Goal: Information Seeking & Learning: Check status

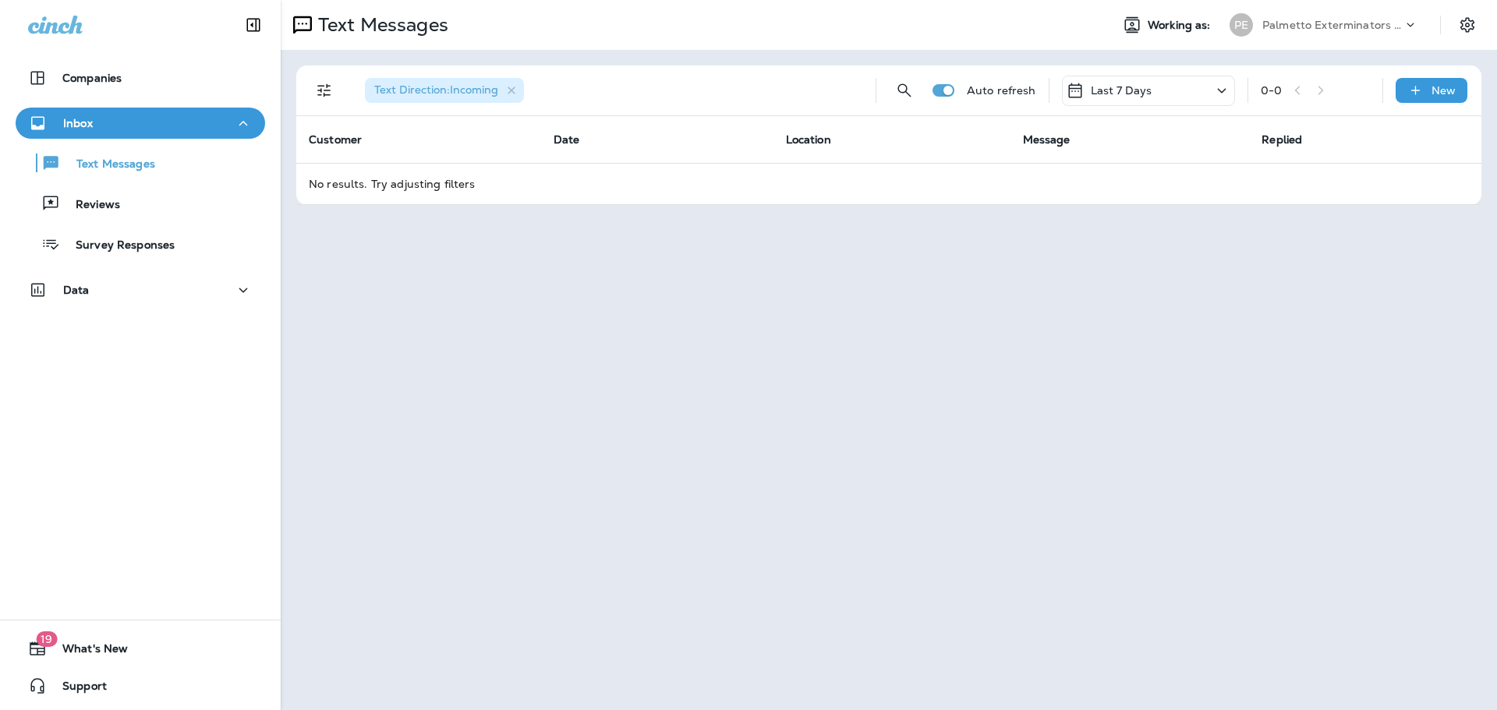
click at [1165, 87] on div "Last 7 Days" at bounding box center [1148, 91] width 173 height 30
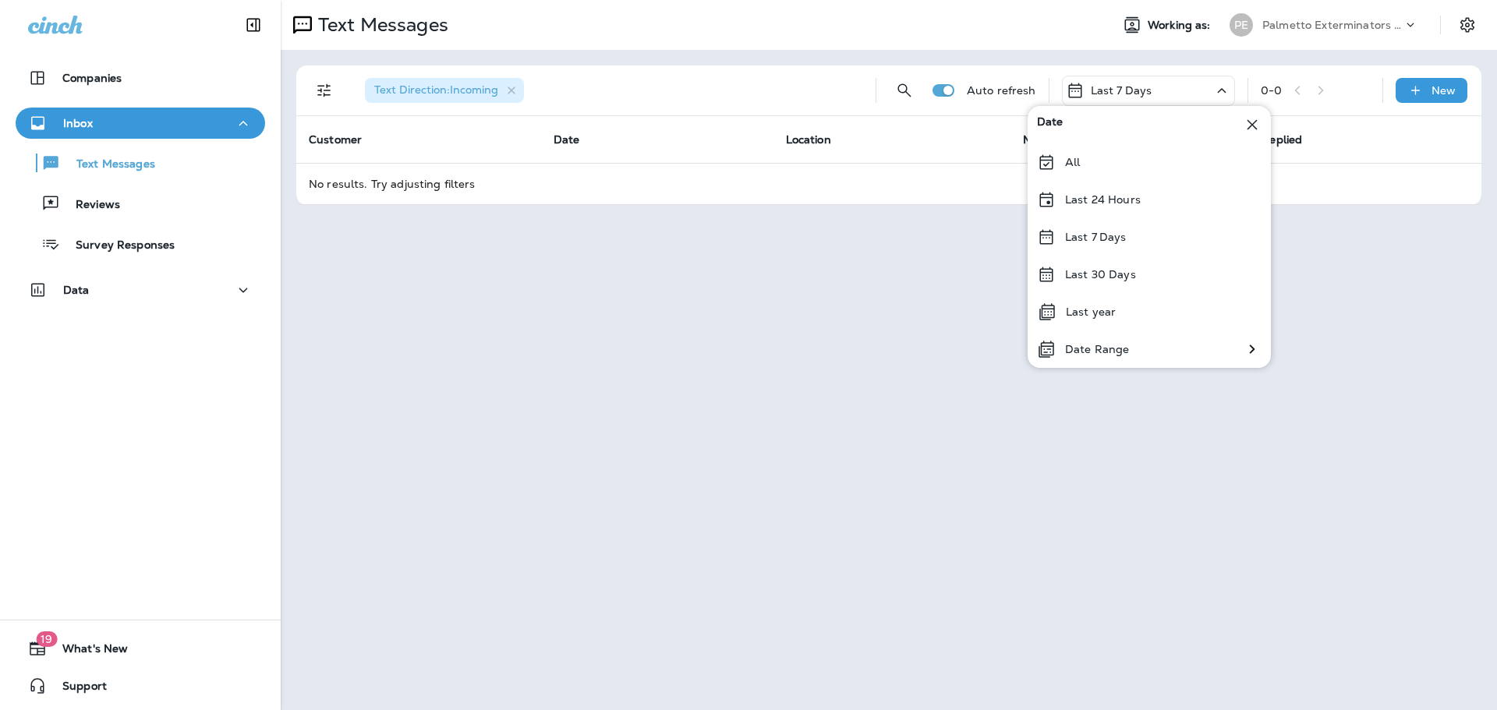
click at [1017, 154] on th "Message" at bounding box center [1129, 139] width 239 height 47
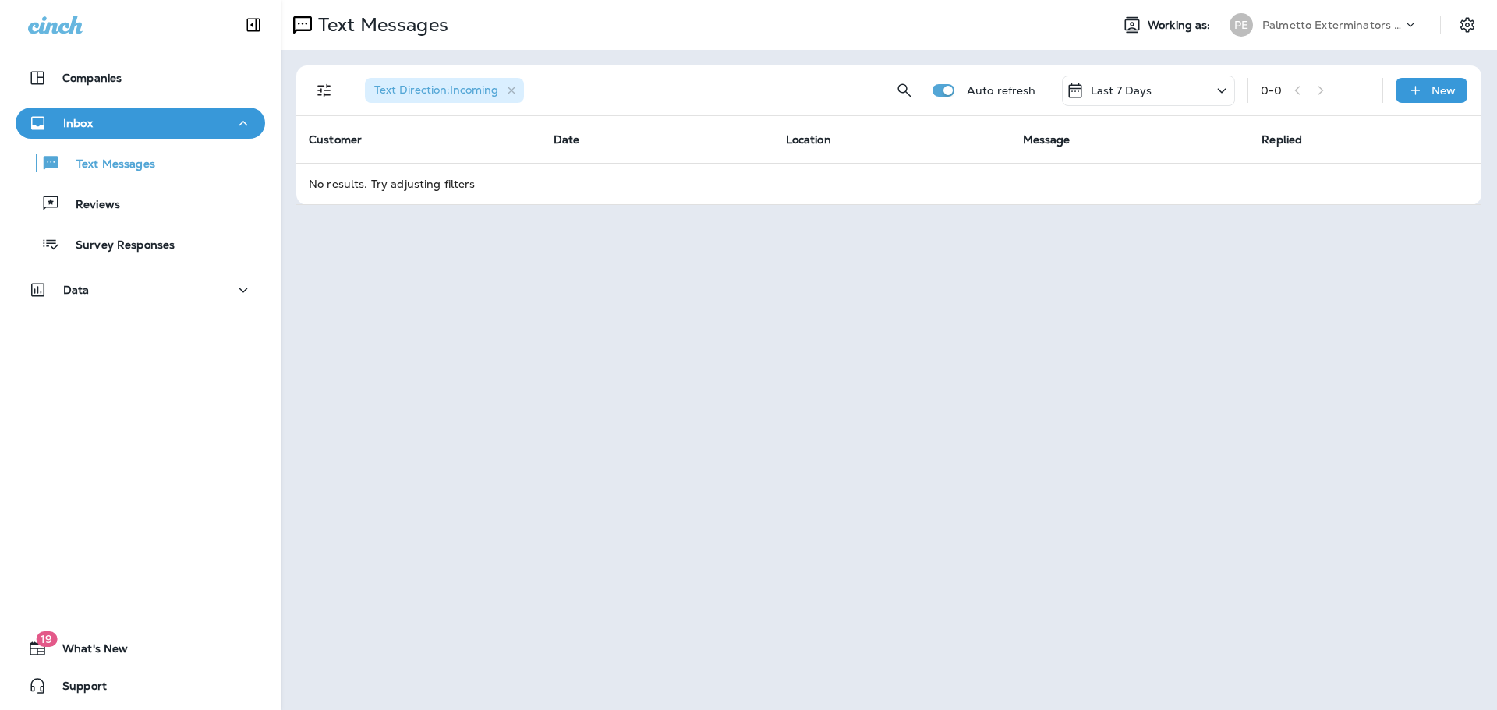
click at [1108, 88] on p "Last 7 Days" at bounding box center [1122, 90] width 62 height 12
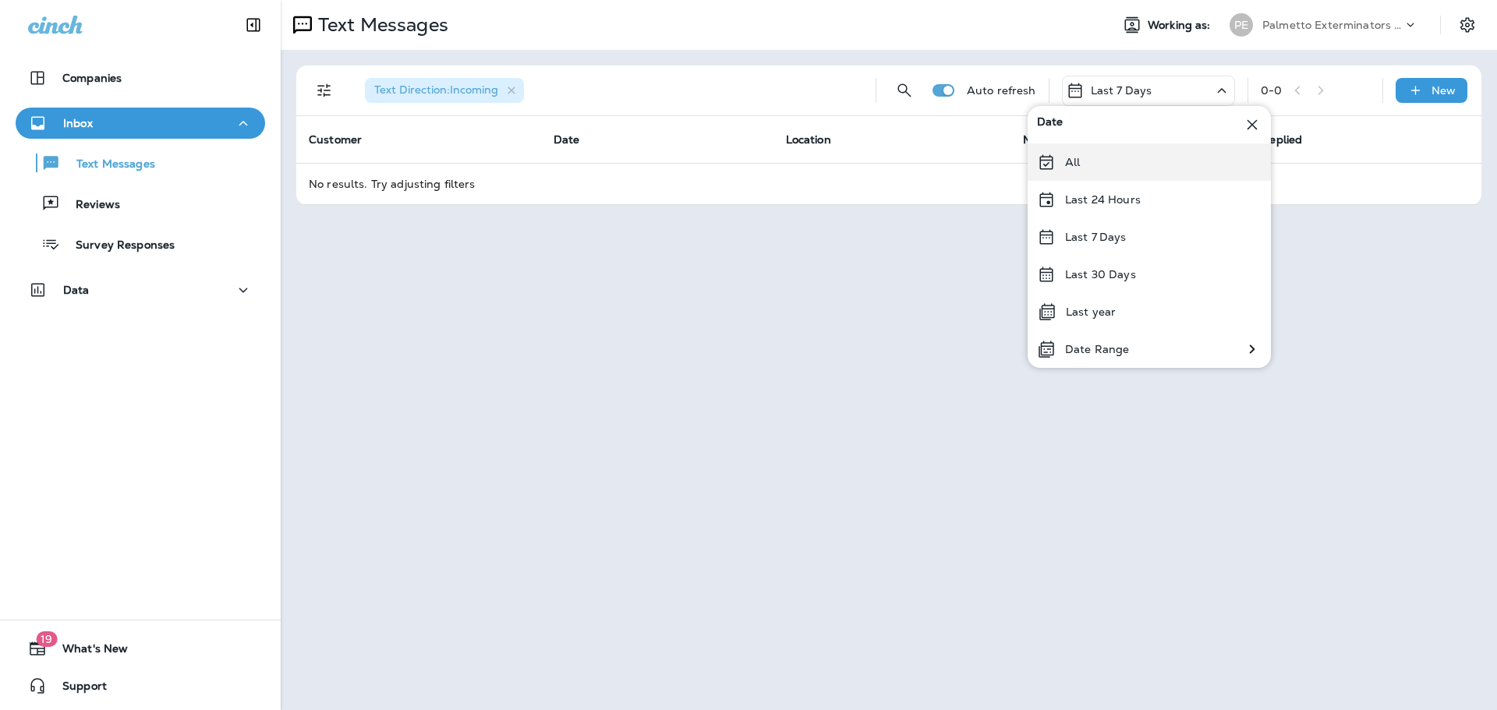
click at [1086, 168] on div "All" at bounding box center [1148, 161] width 243 height 37
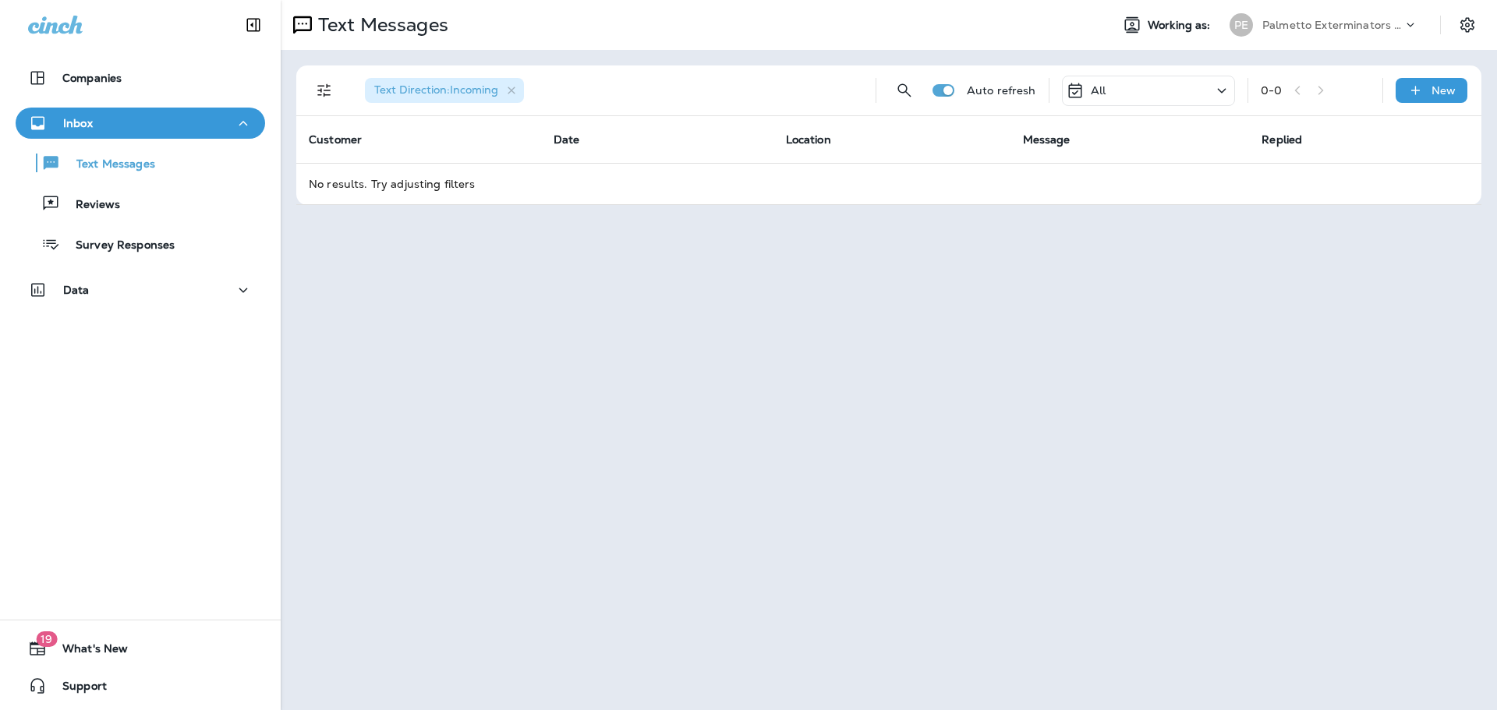
click at [1108, 92] on div "All" at bounding box center [1148, 91] width 173 height 30
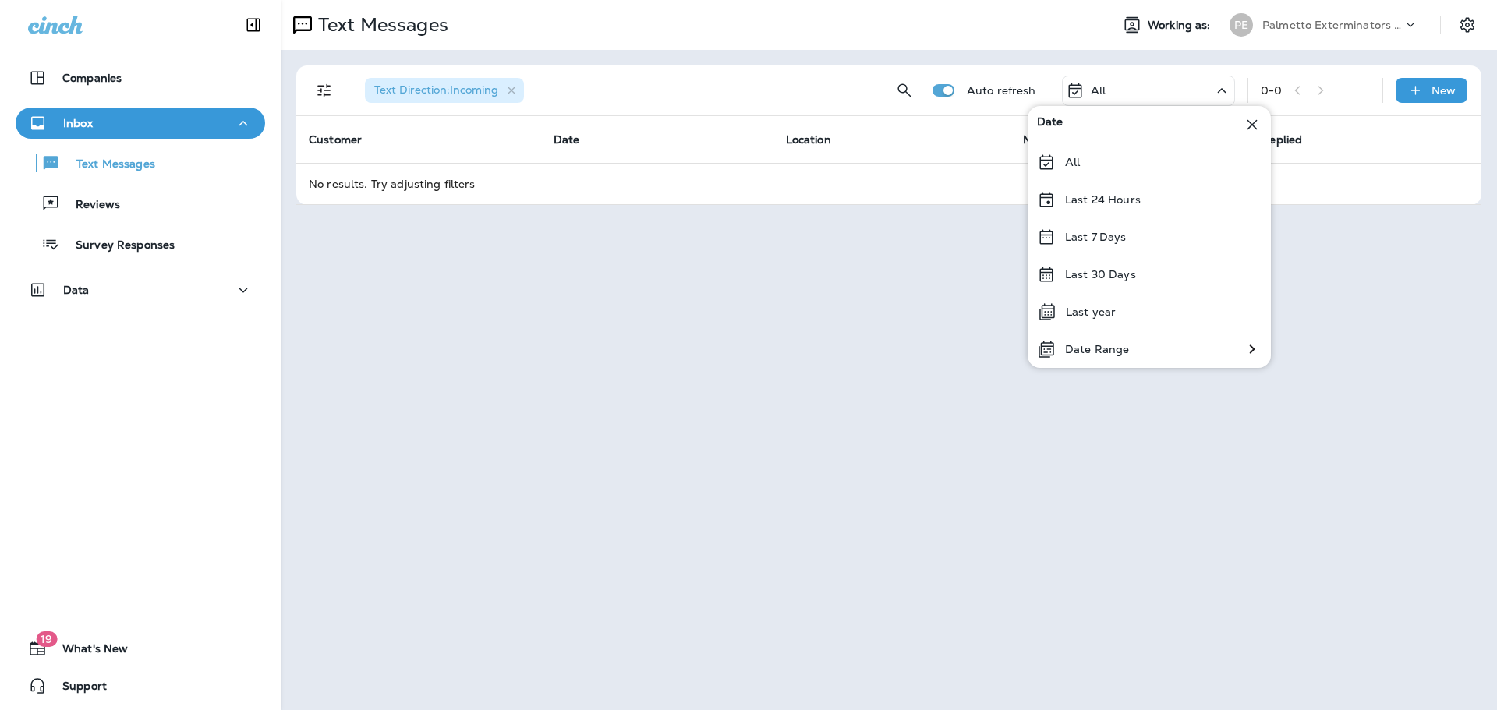
click at [1222, 85] on icon at bounding box center [1221, 90] width 19 height 19
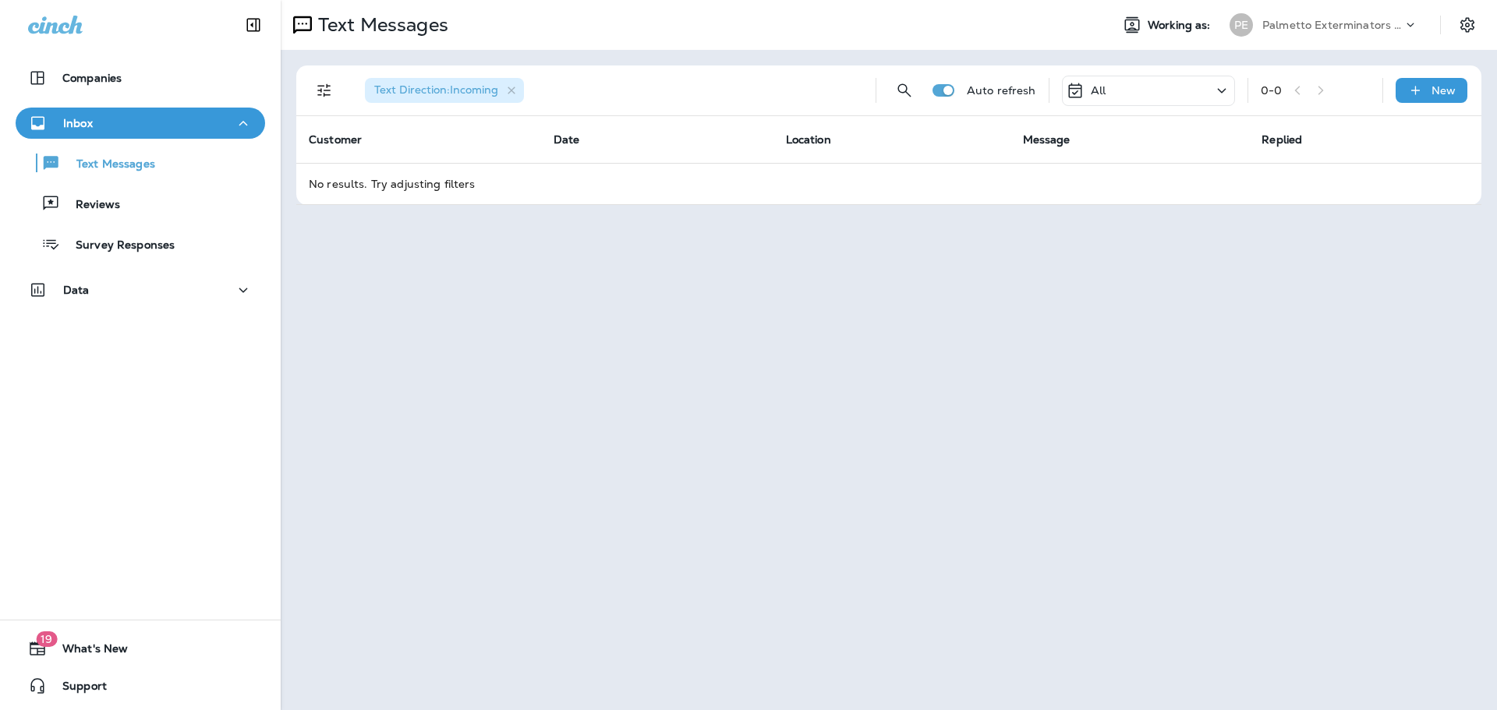
click at [1220, 87] on icon at bounding box center [1221, 90] width 19 height 19
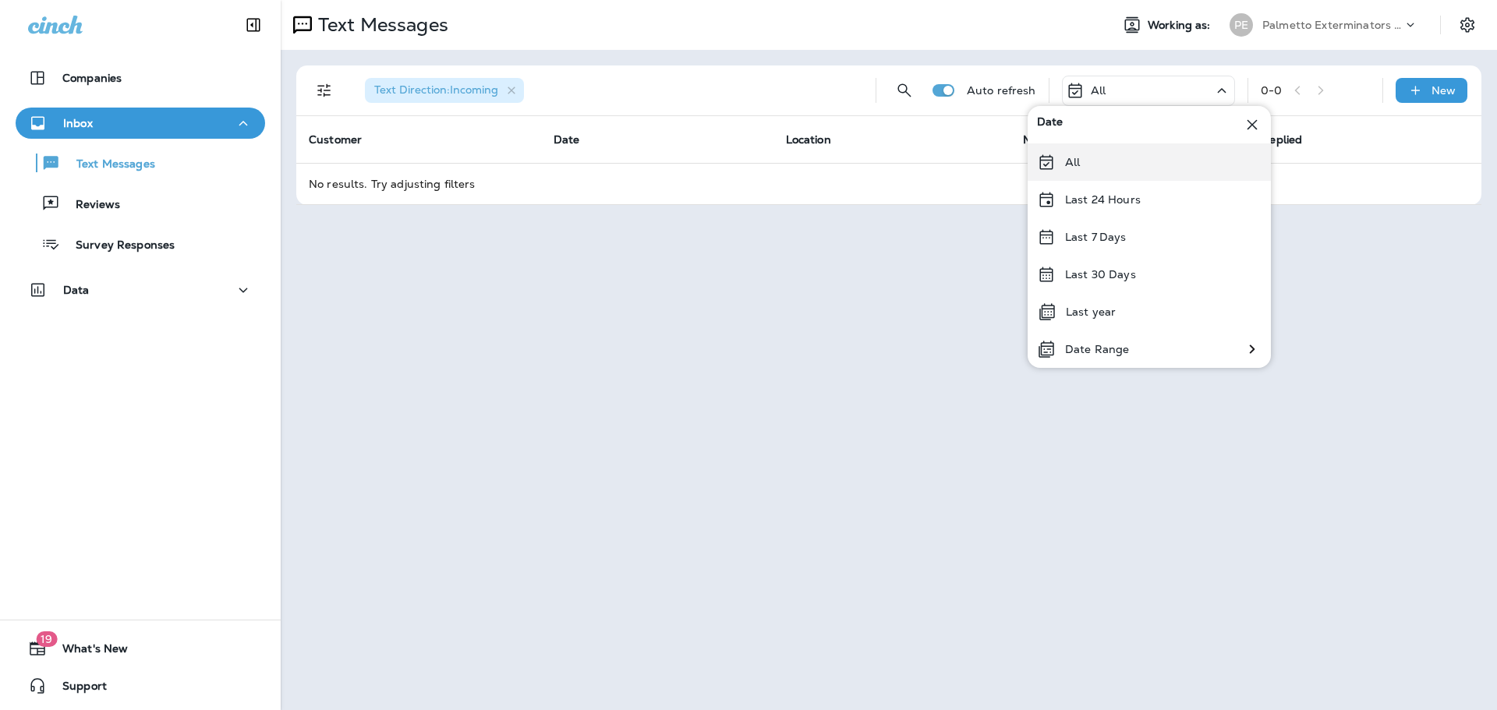
click at [1084, 162] on div "All" at bounding box center [1148, 161] width 243 height 37
